Goal: Information Seeking & Learning: Learn about a topic

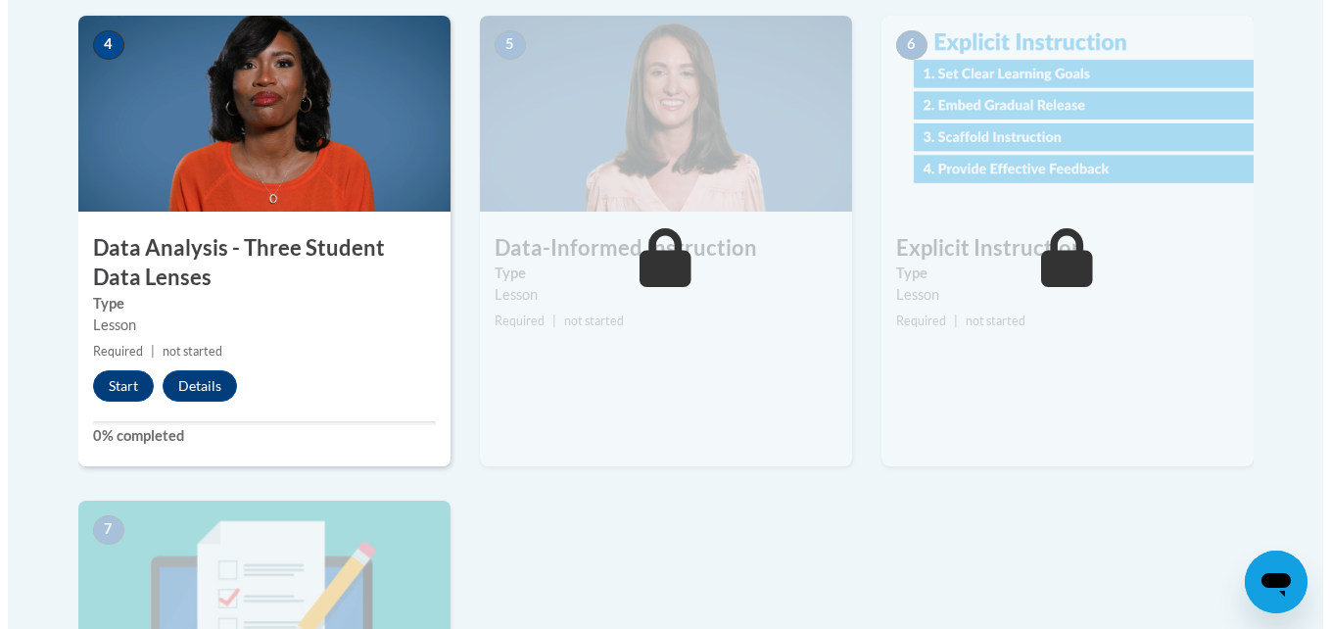
scroll to position [1128, 0]
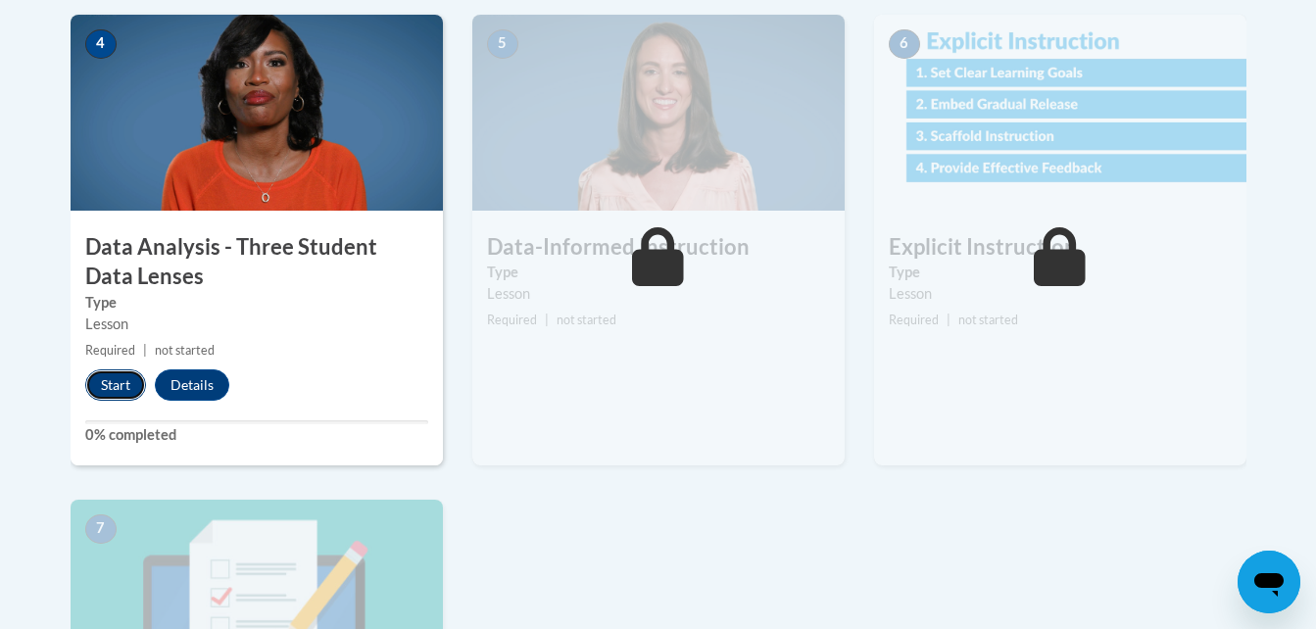
click at [115, 385] on button "Start" at bounding box center [115, 384] width 61 height 31
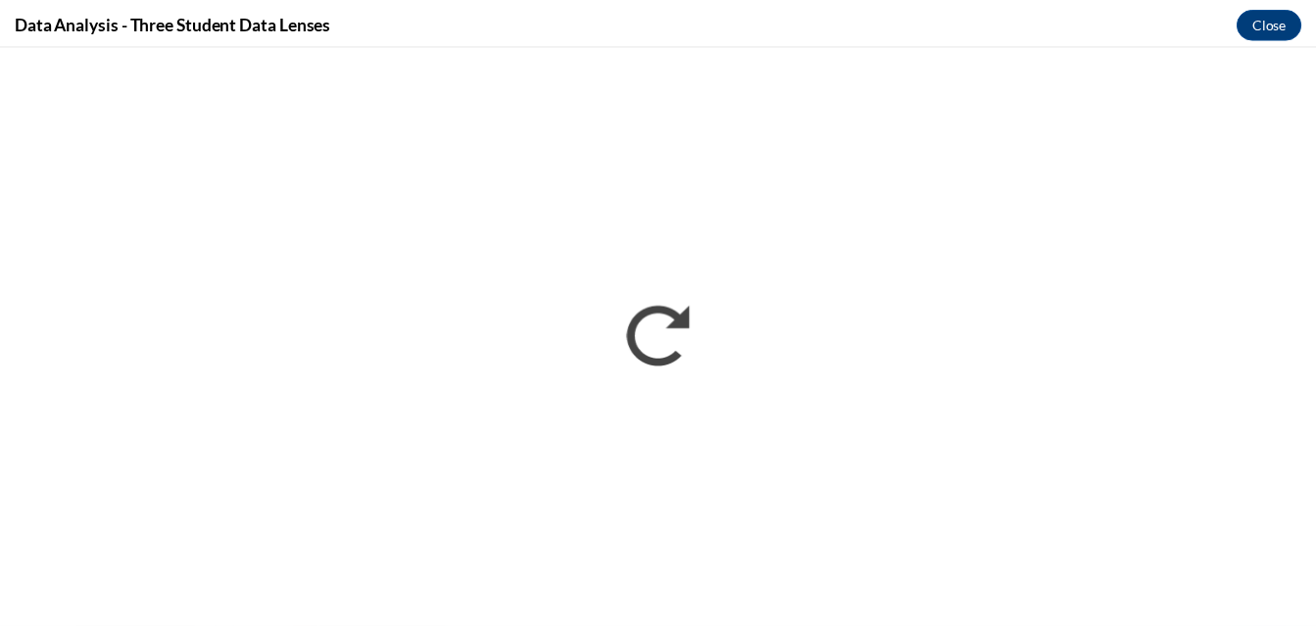
scroll to position [0, 0]
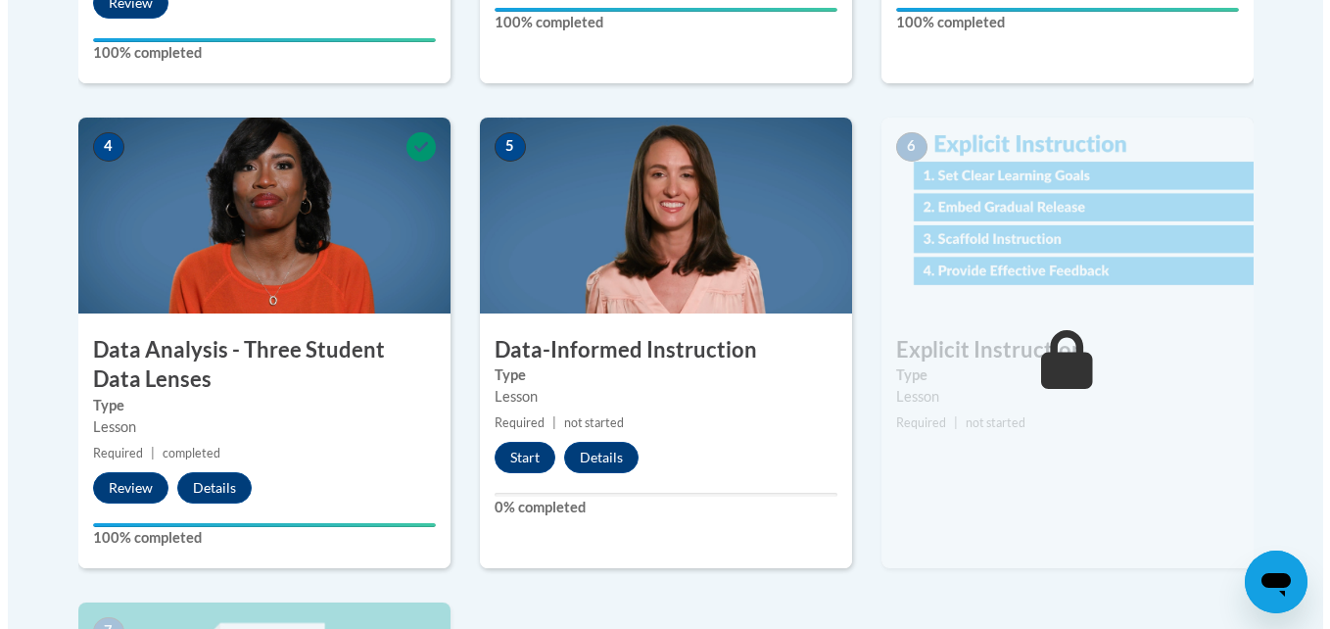
scroll to position [1028, 0]
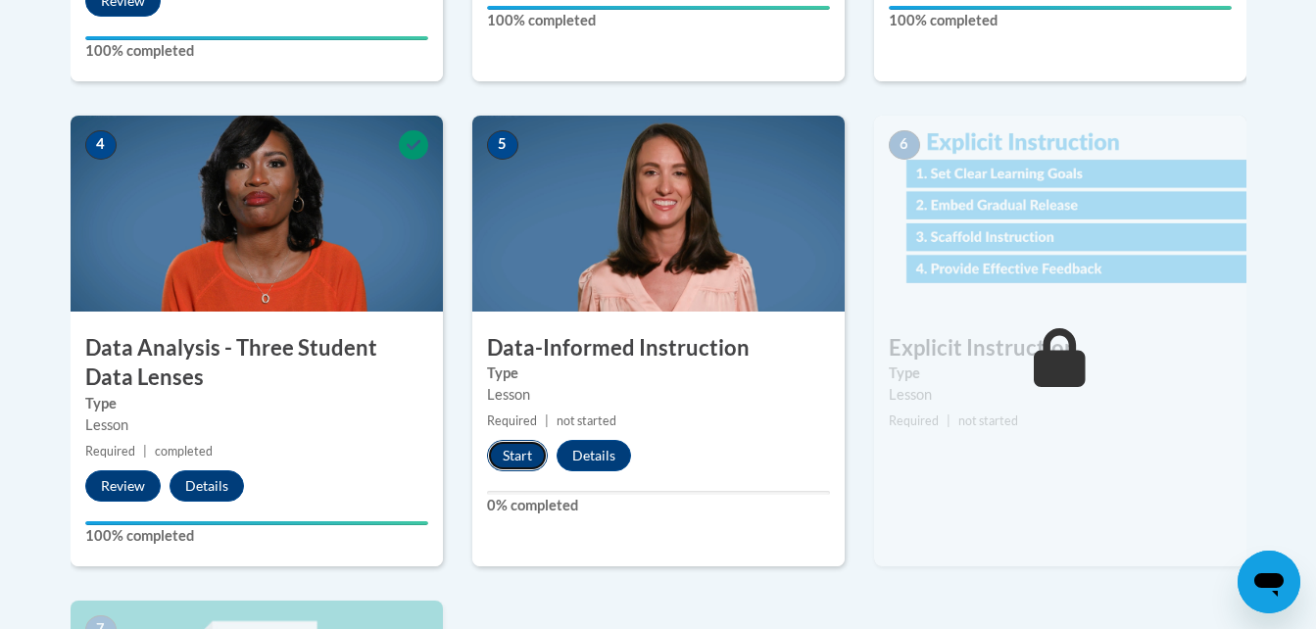
click at [514, 467] on button "Start" at bounding box center [517, 455] width 61 height 31
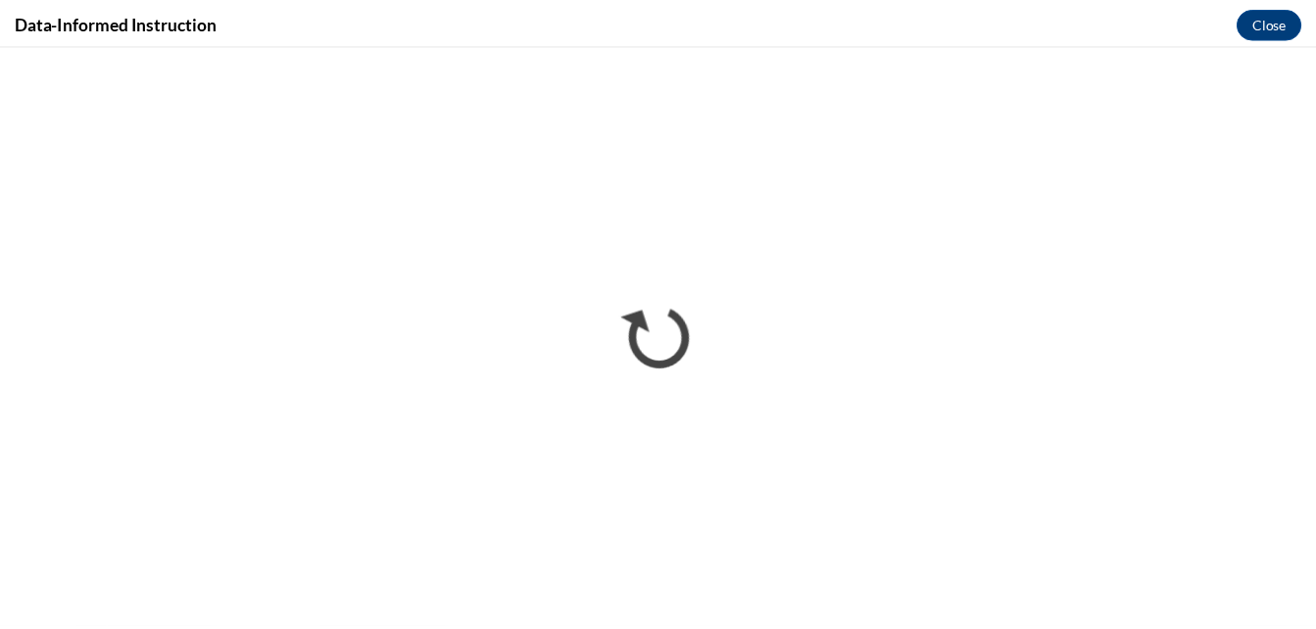
scroll to position [0, 0]
